Goal: Information Seeking & Learning: Learn about a topic

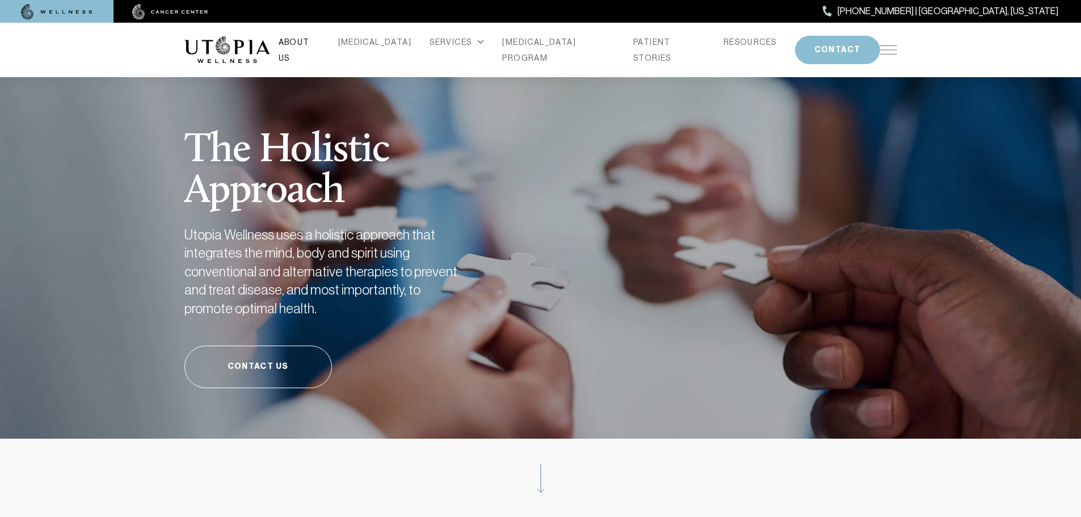
click at [320, 45] on link "ABOUT US" at bounding box center [299, 50] width 41 height 32
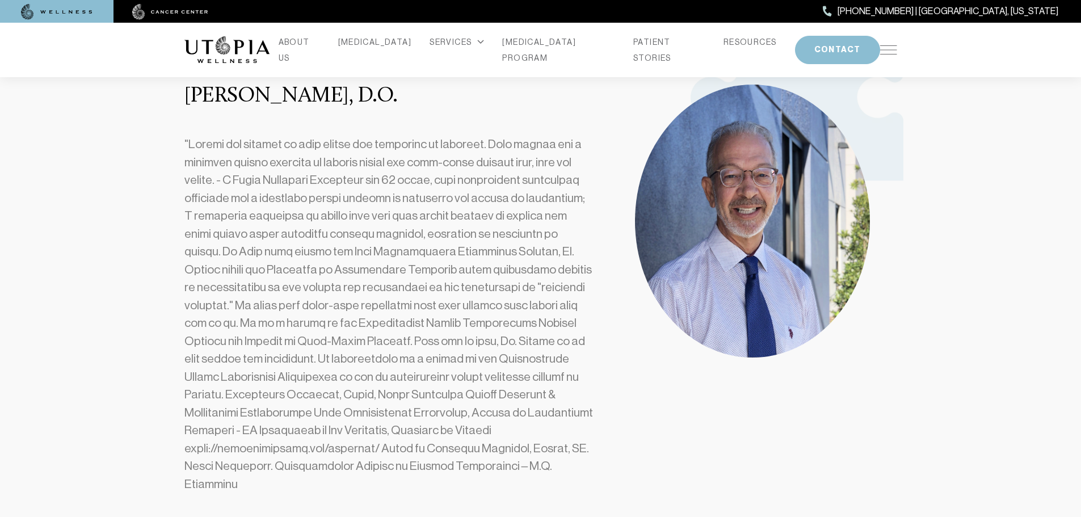
scroll to position [340, 0]
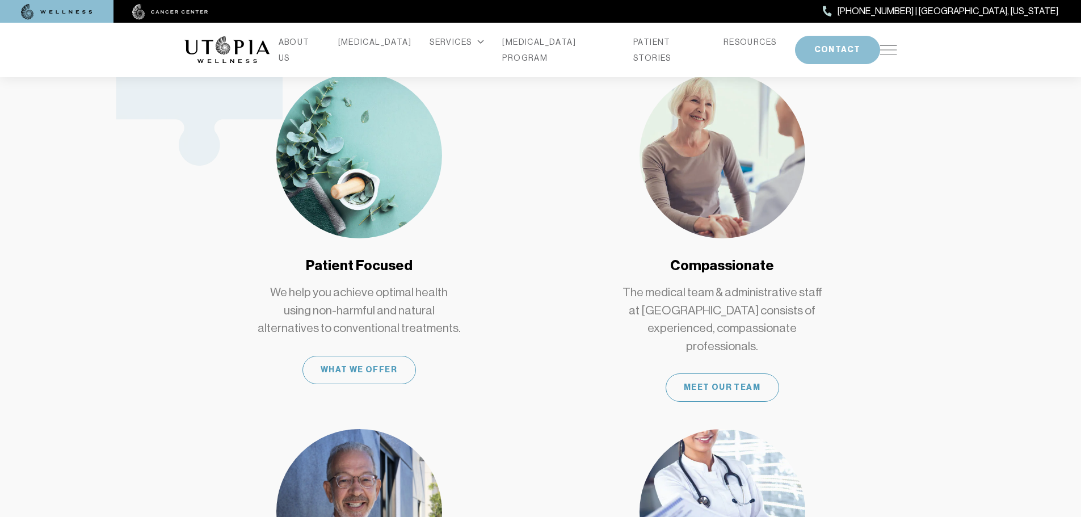
scroll to position [663, 0]
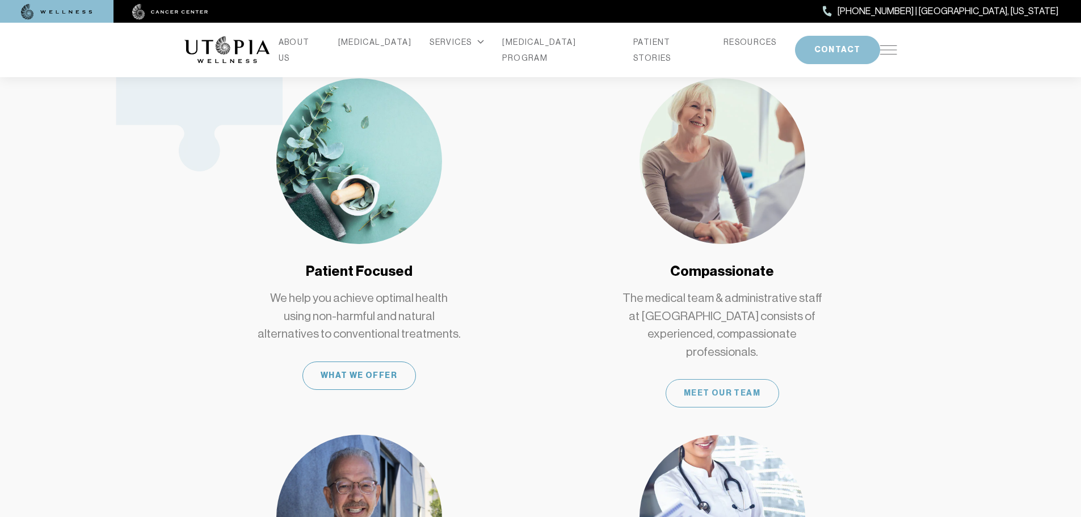
click at [694, 379] on div "Meet Our Team" at bounding box center [722, 393] width 113 height 28
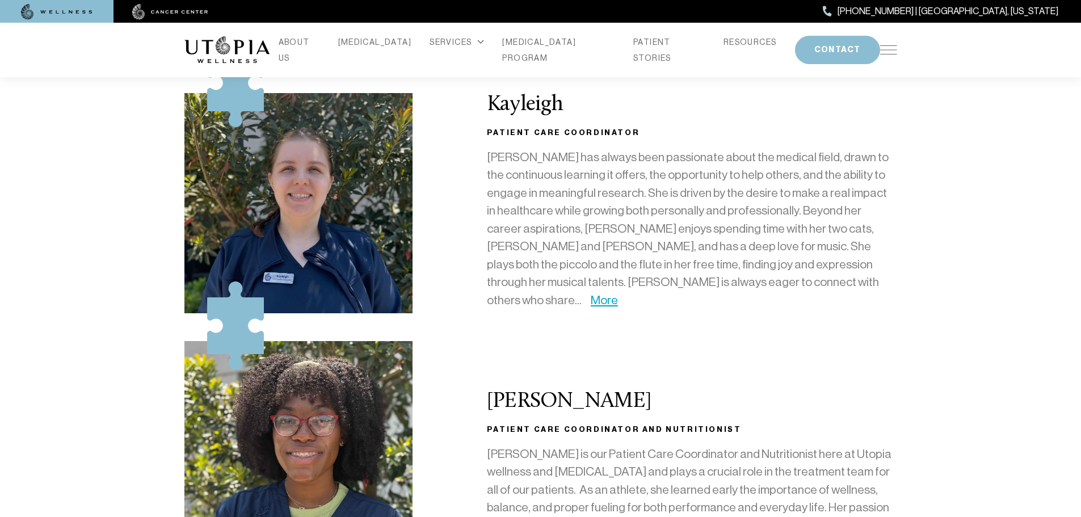
scroll to position [2951, 0]
